Goal: Task Accomplishment & Management: Manage account settings

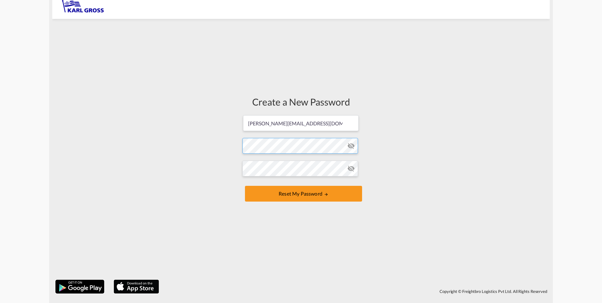
click at [253, 148] on form "[PERSON_NAME][EMAIL_ADDRESS][DOMAIN_NAME] Password must contain the following: …" at bounding box center [301, 159] width 117 height 89
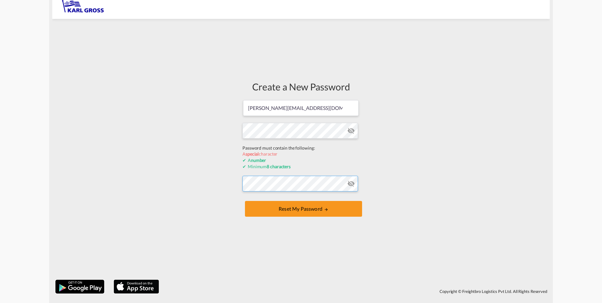
click at [274, 187] on form "[PERSON_NAME][EMAIL_ADDRESS][DOMAIN_NAME] Password must contain the following: …" at bounding box center [301, 159] width 117 height 119
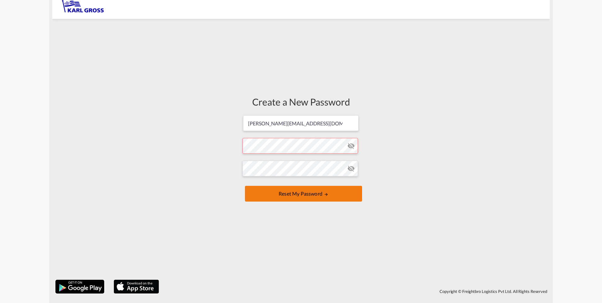
click at [333, 194] on button "Reset my password" at bounding box center [303, 194] width 117 height 16
click at [299, 194] on button "Reset my password" at bounding box center [303, 194] width 117 height 16
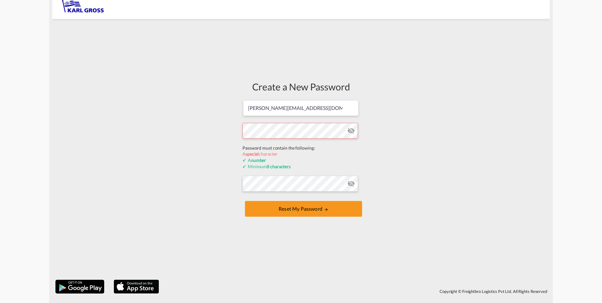
click at [294, 147] on form "[PERSON_NAME][EMAIL_ADDRESS][DOMAIN_NAME] Password must contain the following: …" at bounding box center [301, 159] width 117 height 119
click at [355, 131] on form "[PERSON_NAME][EMAIL_ADDRESS][DOMAIN_NAME] Password must contain the following: …" at bounding box center [301, 159] width 117 height 119
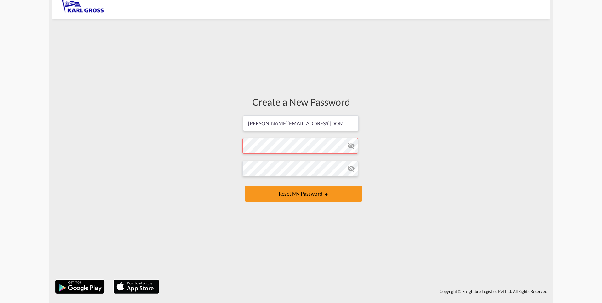
click at [351, 147] on md-icon "icon-eye-off" at bounding box center [352, 146] width 8 height 8
click at [350, 147] on md-icon "icon-eye-off" at bounding box center [352, 146] width 8 height 8
click at [350, 146] on md-icon "icon-eye-off" at bounding box center [352, 146] width 8 height 8
click at [251, 147] on form "[PERSON_NAME][EMAIL_ADDRESS][DOMAIN_NAME] Password must contain the following: …" at bounding box center [301, 159] width 117 height 89
click at [349, 182] on form "[PERSON_NAME][EMAIL_ADDRESS][DOMAIN_NAME] Password must contain the following: …" at bounding box center [301, 159] width 117 height 89
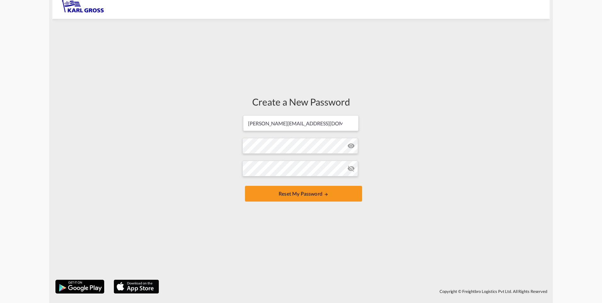
click at [352, 169] on md-icon "icon-eye-off" at bounding box center [352, 169] width 8 height 8
click at [292, 194] on button "Reset my password" at bounding box center [303, 194] width 117 height 16
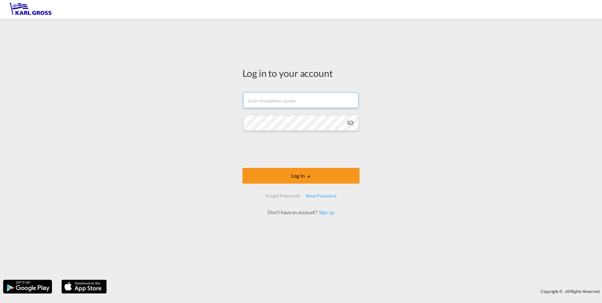
type input "[PERSON_NAME][EMAIL_ADDRESS][DOMAIN_NAME]"
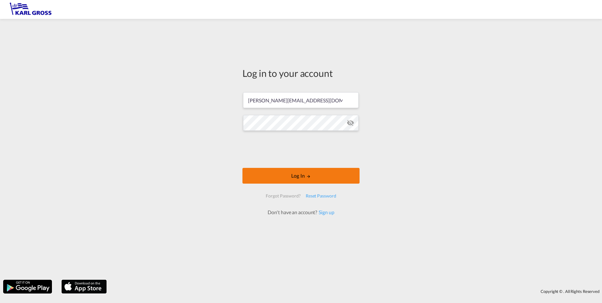
click at [290, 173] on button "Log In" at bounding box center [301, 176] width 117 height 16
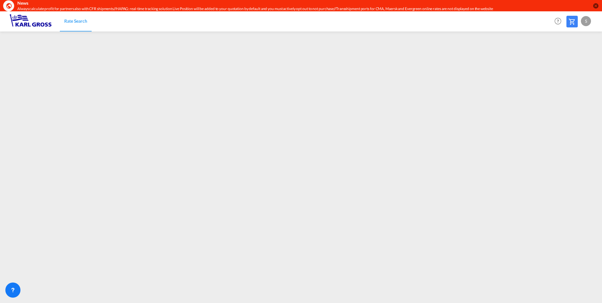
click at [596, 6] on md-icon "icon-close-circle" at bounding box center [596, 6] width 6 height 6
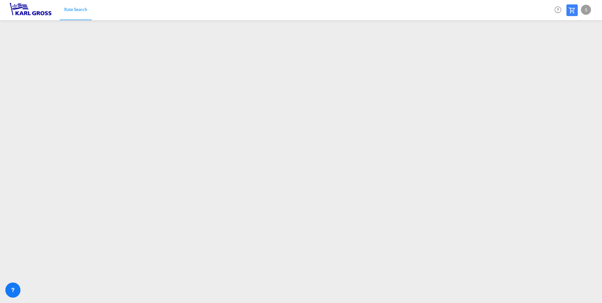
click at [574, 9] on md-icon at bounding box center [573, 11] width 8 height 8
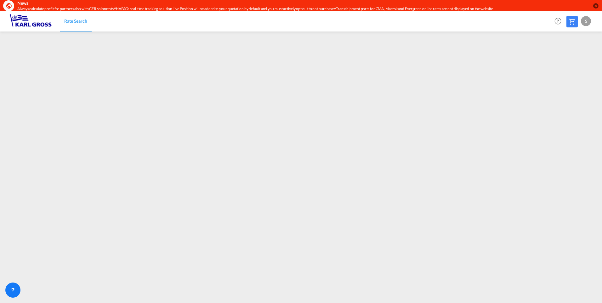
click at [587, 22] on div "S" at bounding box center [586, 21] width 10 height 10
